Goal: Transaction & Acquisition: Purchase product/service

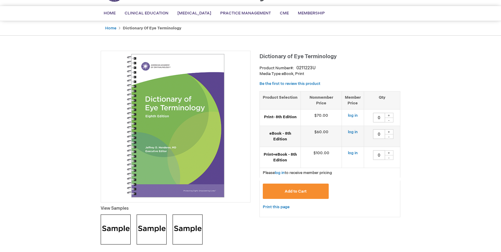
scroll to position [36, 0]
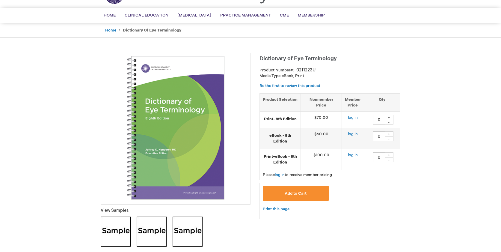
click at [389, 116] on div "+" at bounding box center [389, 117] width 9 height 5
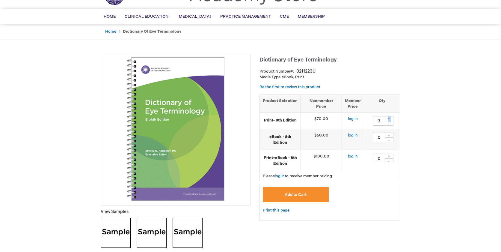
click at [389, 116] on div "+" at bounding box center [389, 118] width 9 height 5
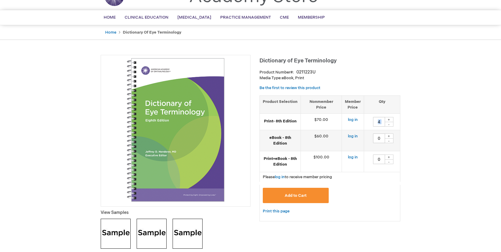
click at [389, 116] on td "4 + -" at bounding box center [382, 122] width 36 height 16
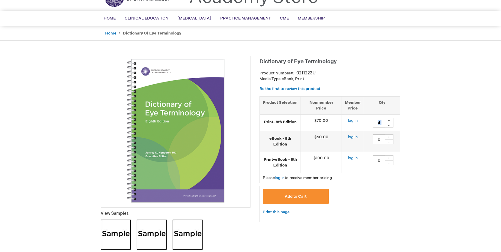
click at [389, 116] on td "4 + -" at bounding box center [382, 123] width 36 height 16
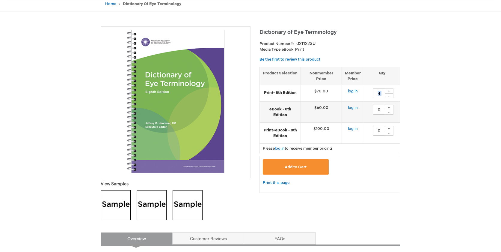
scroll to position [64, 0]
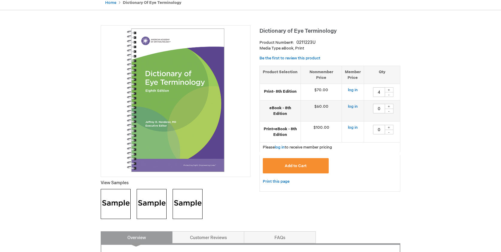
click at [390, 91] on div "+" at bounding box center [389, 89] width 9 height 5
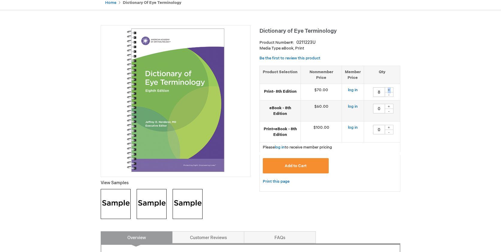
scroll to position [62, 0]
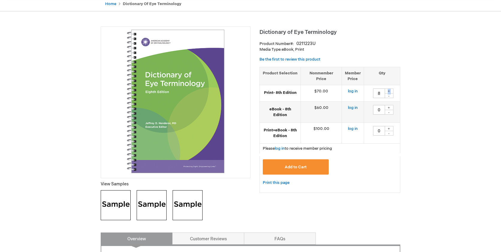
click at [390, 91] on div "+" at bounding box center [389, 90] width 9 height 5
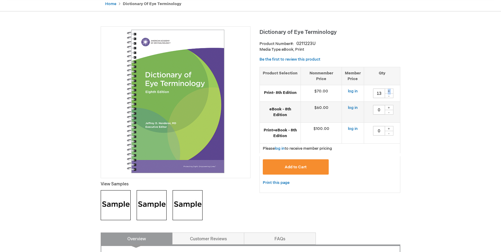
click at [390, 91] on div "+" at bounding box center [389, 90] width 9 height 5
type input "14"
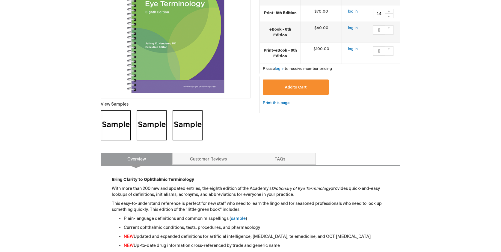
scroll to position [147, 0]
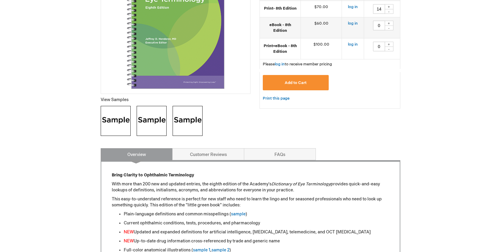
click at [310, 87] on button "Add to Cart" at bounding box center [296, 82] width 66 height 15
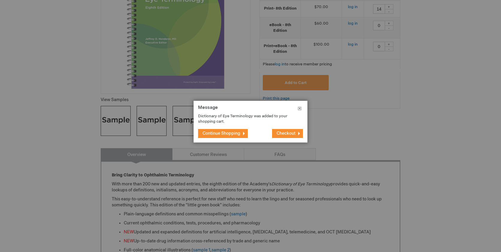
click at [299, 107] on button "Close" at bounding box center [300, 110] width 16 height 18
